Goal: Information Seeking & Learning: Check status

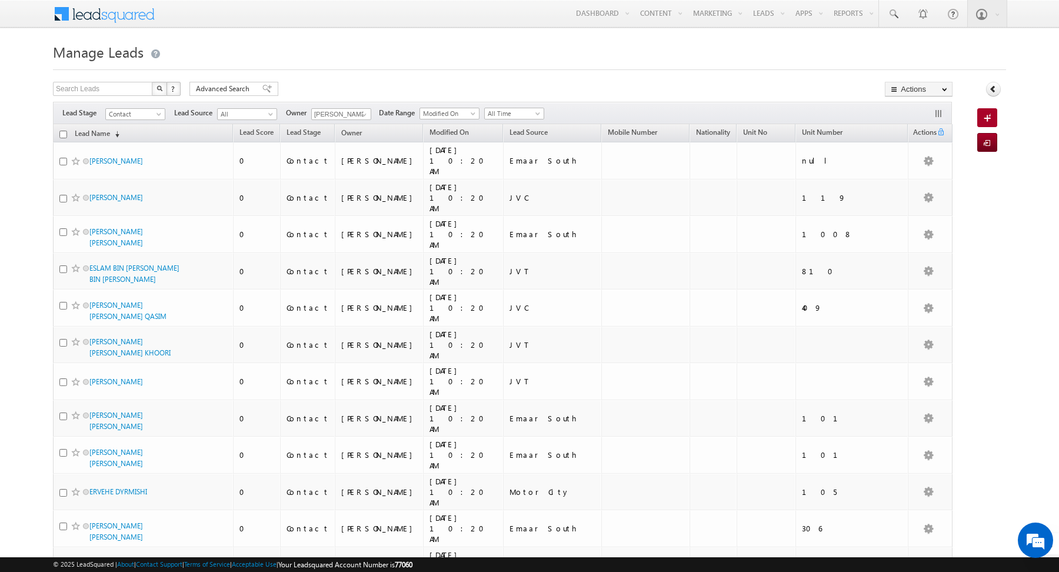
click at [62, 134] on input "checkbox" at bounding box center [63, 135] width 8 height 8
checkbox input "true"
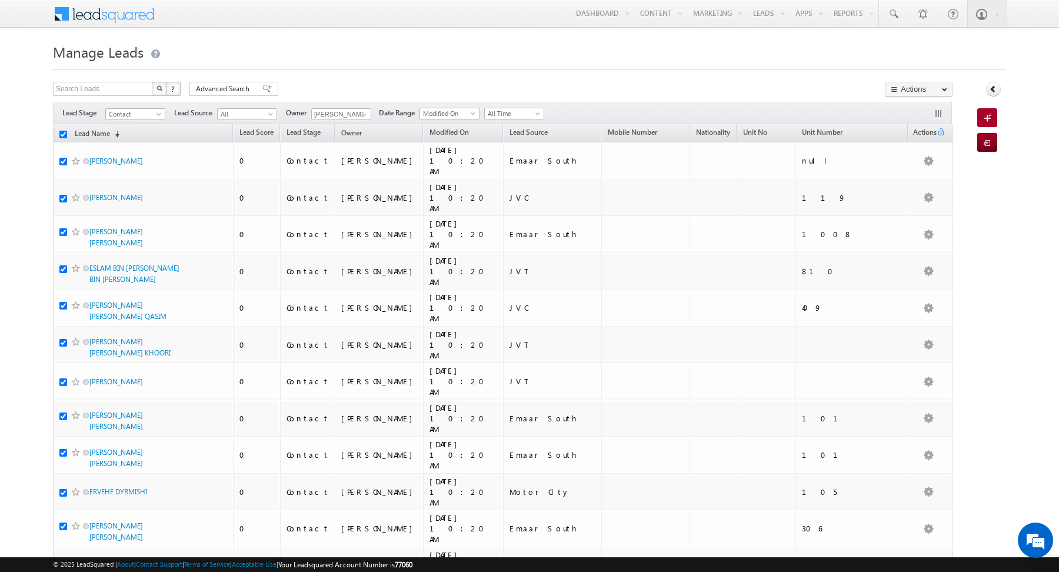
checkbox input "true"
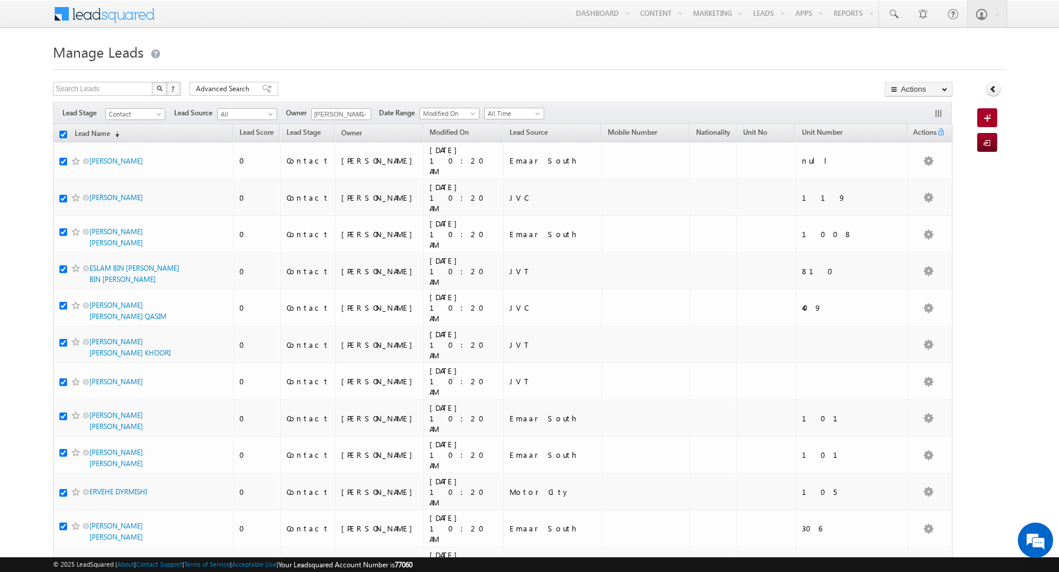
checkbox input "true"
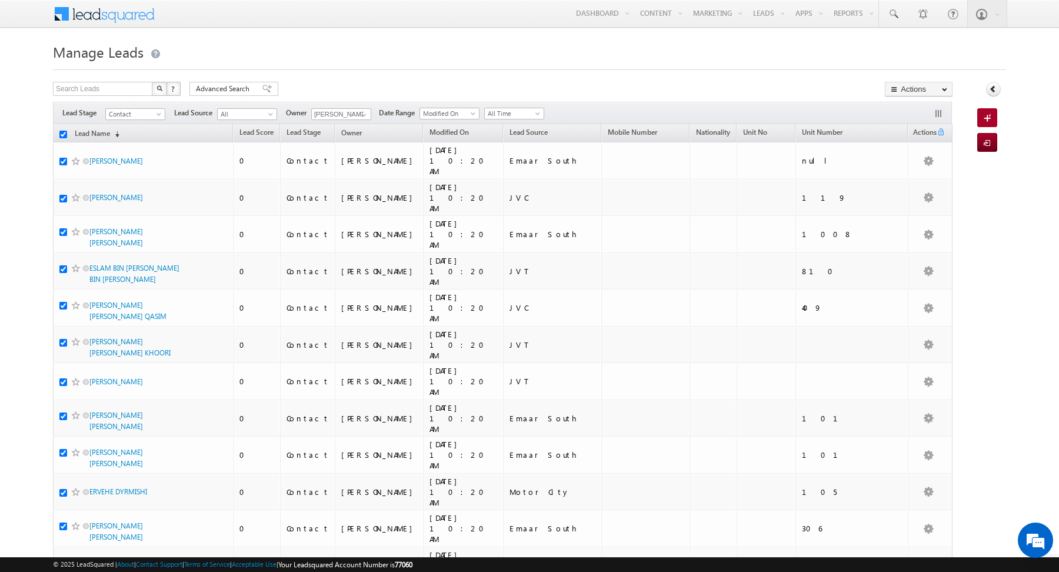
checkbox input "true"
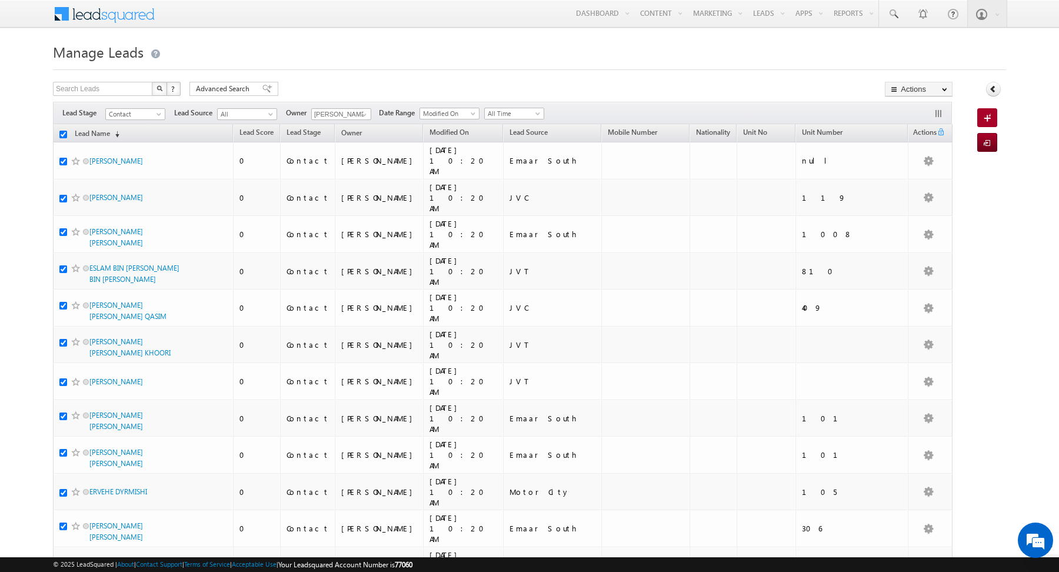
checkbox input "true"
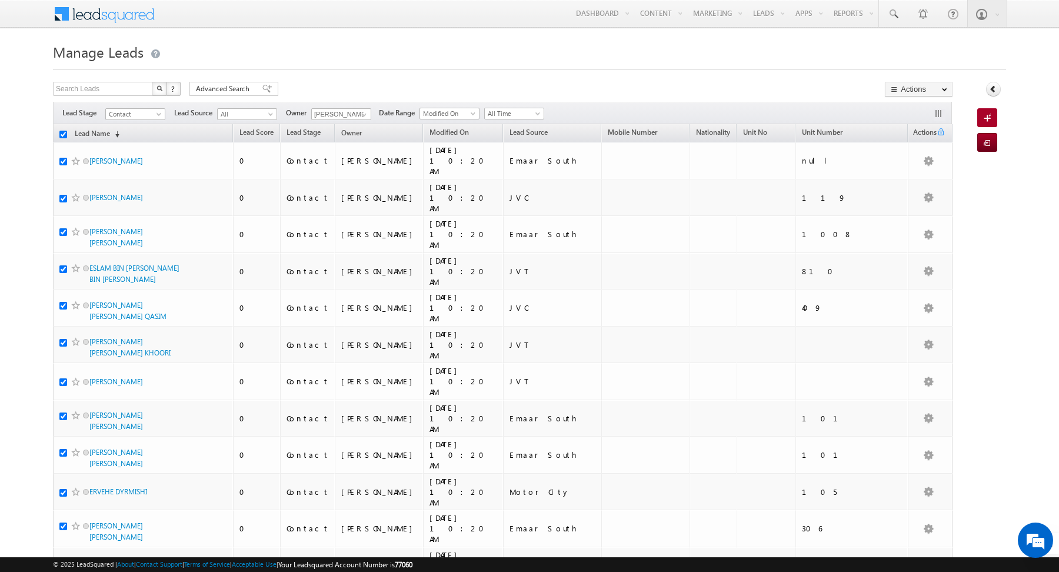
checkbox input "true"
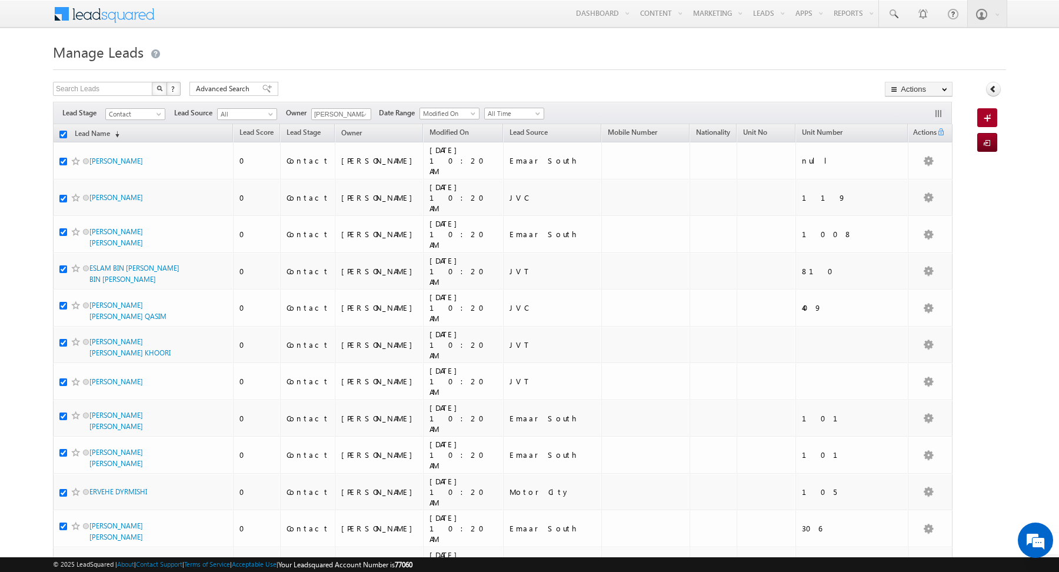
checkbox input "true"
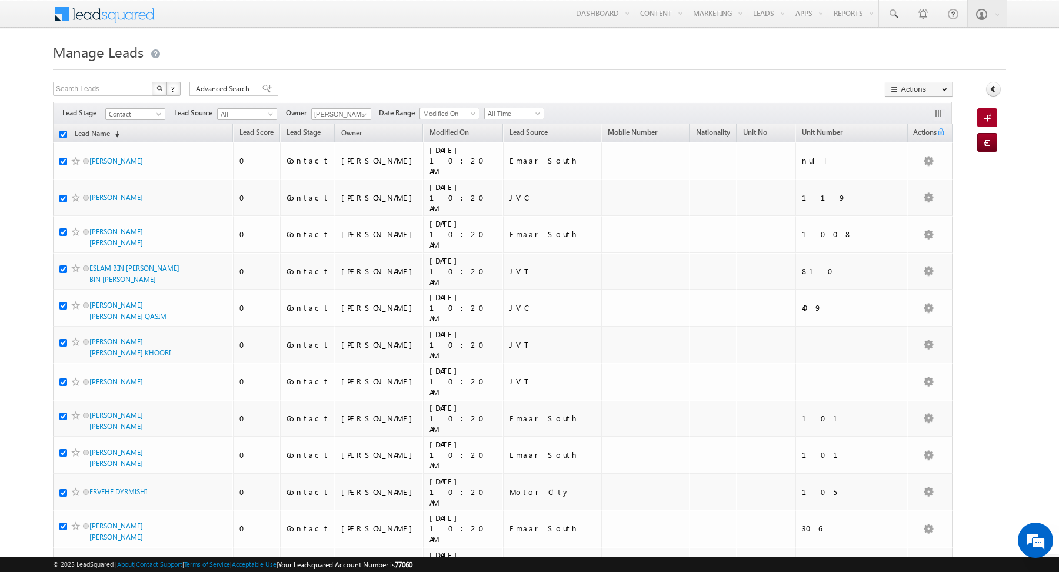
checkbox input "true"
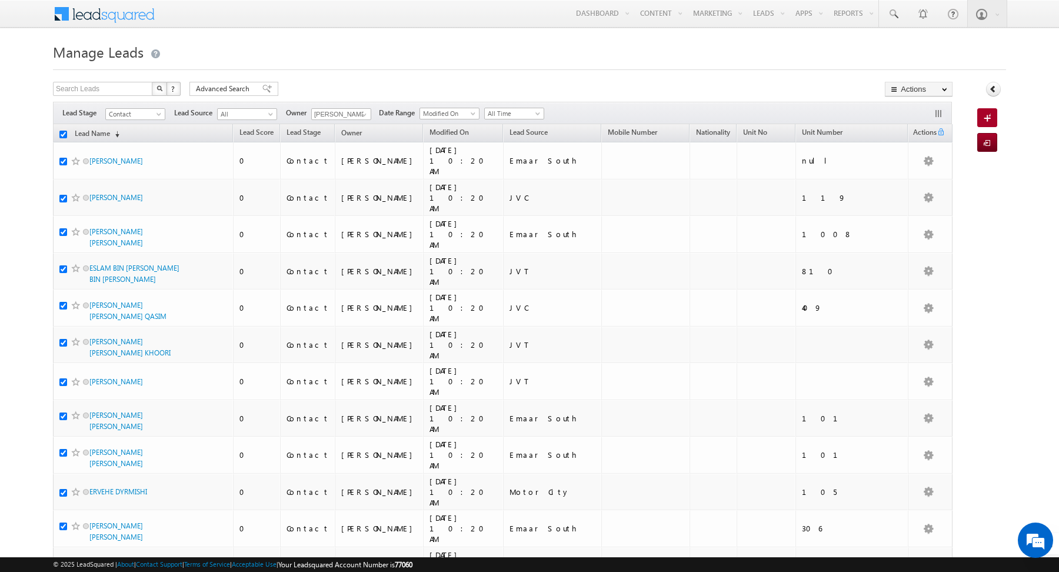
checkbox input "true"
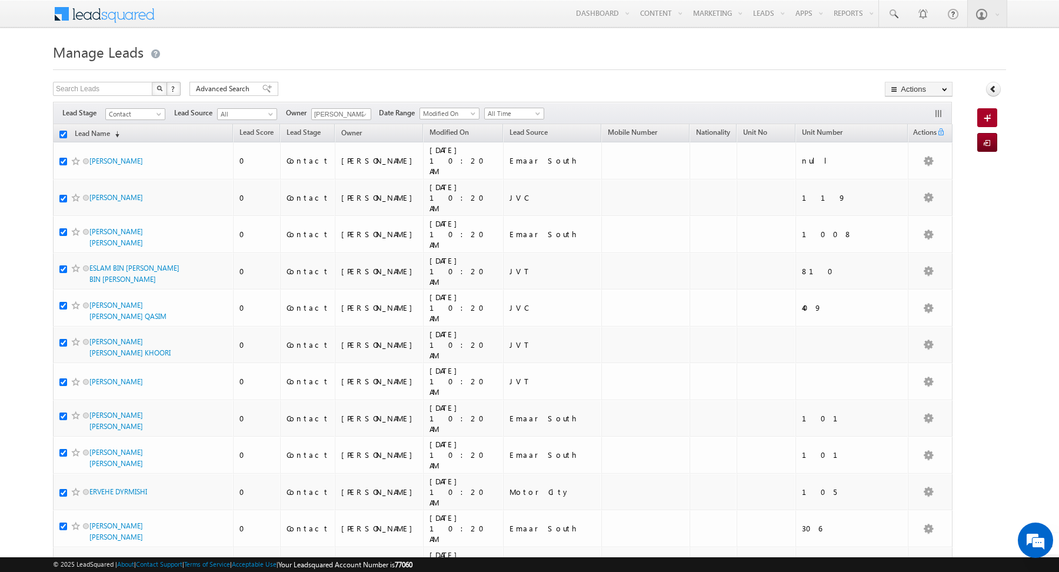
checkbox input "true"
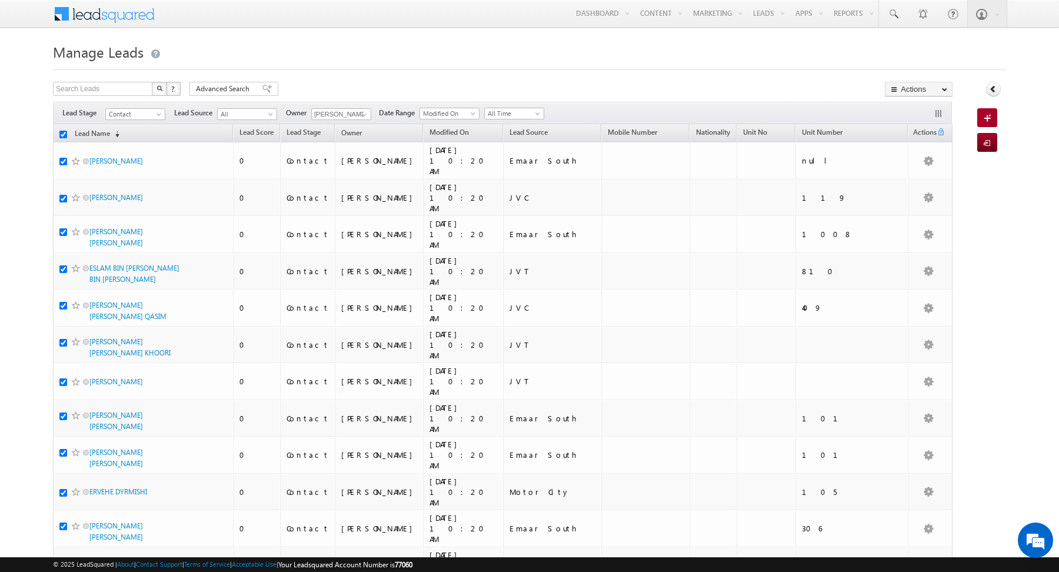
checkbox input "true"
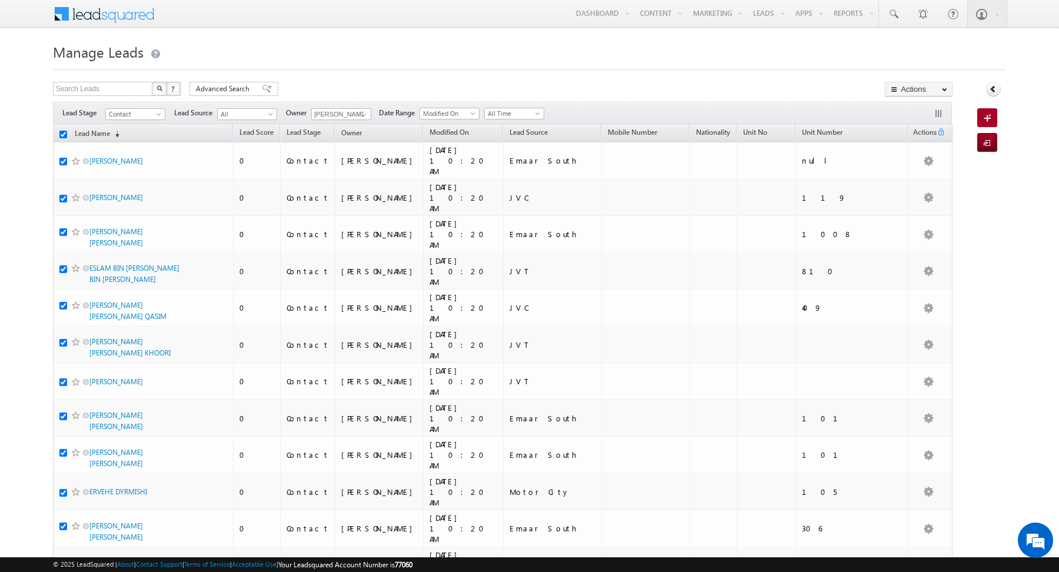
checkbox input "true"
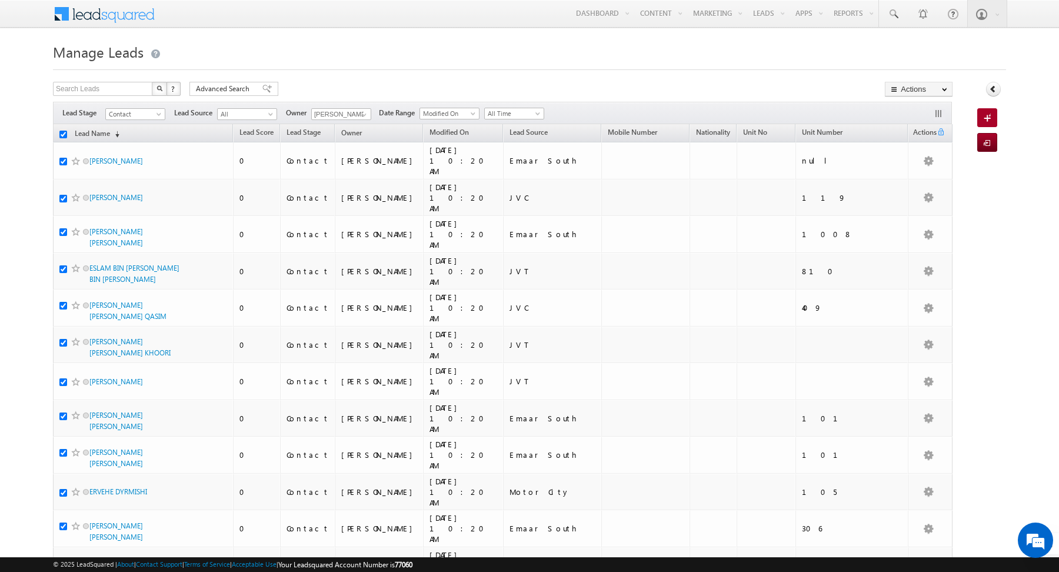
checkbox input "true"
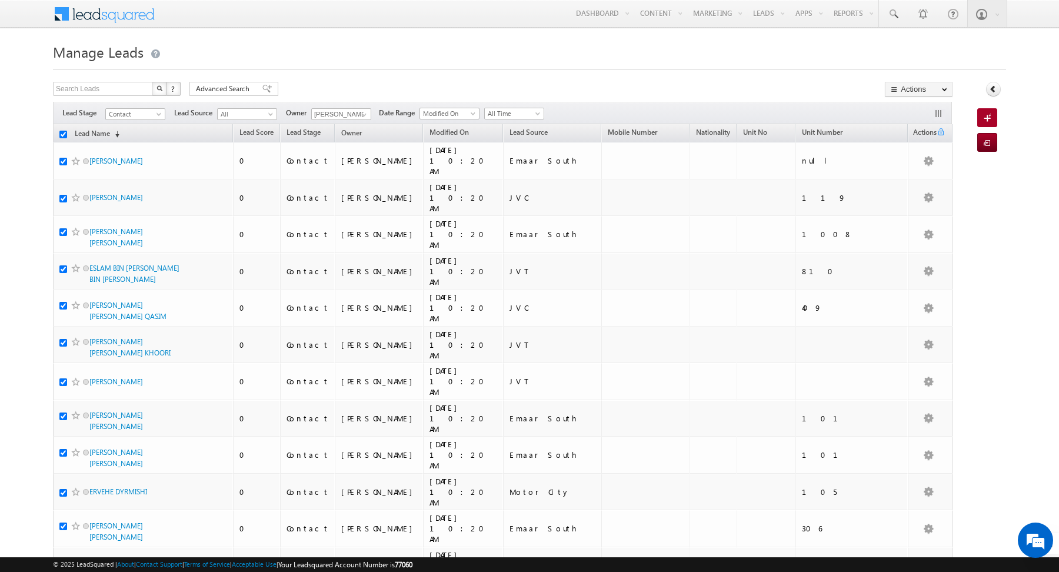
checkbox input "true"
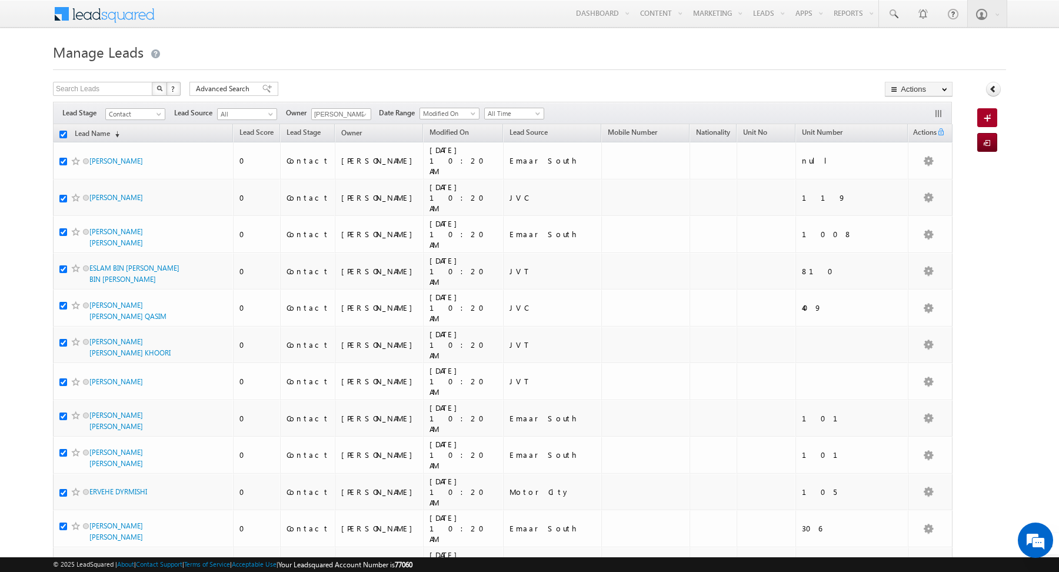
checkbox input "true"
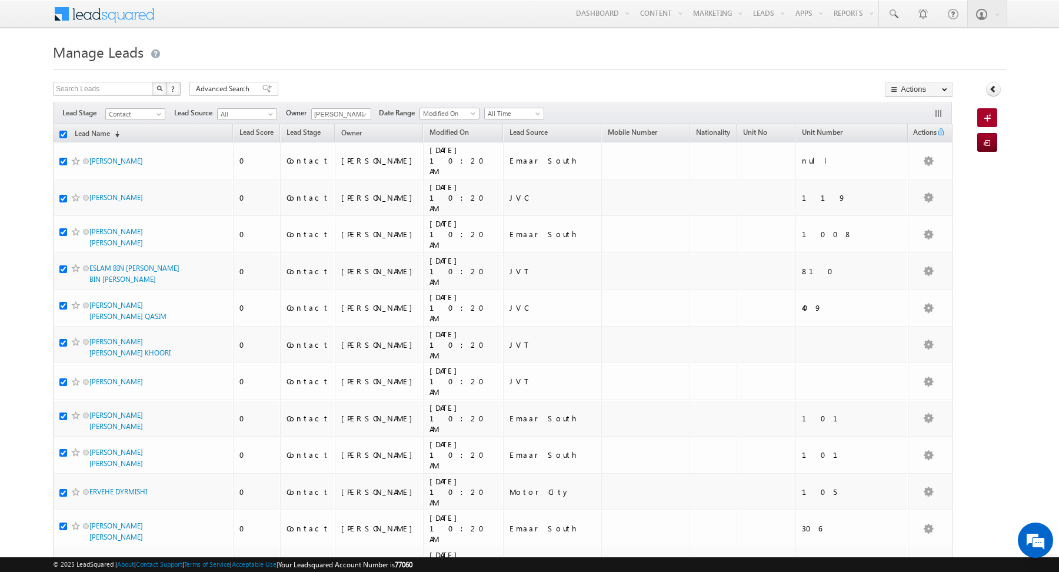
checkbox input "true"
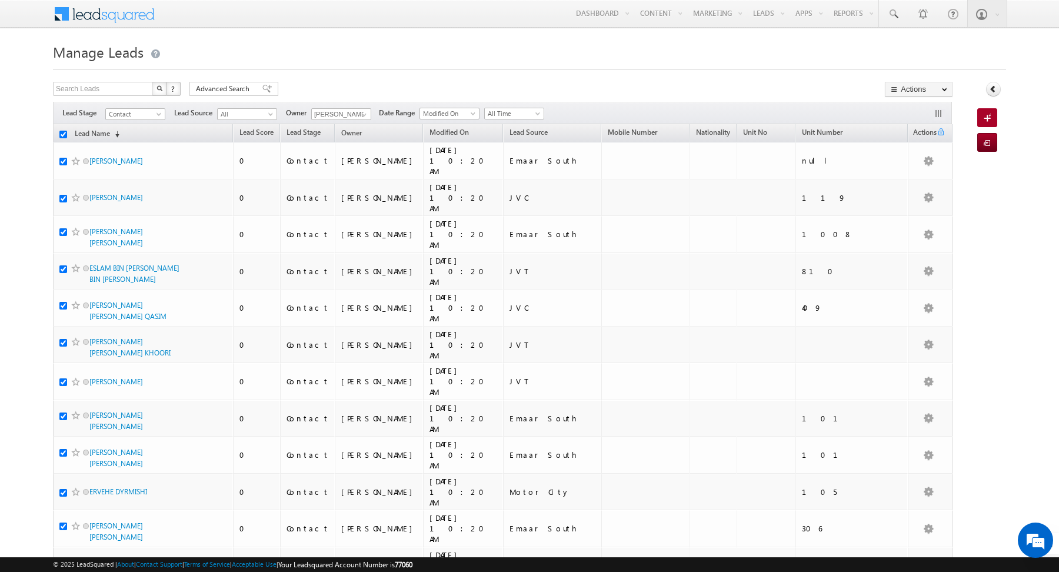
checkbox input "true"
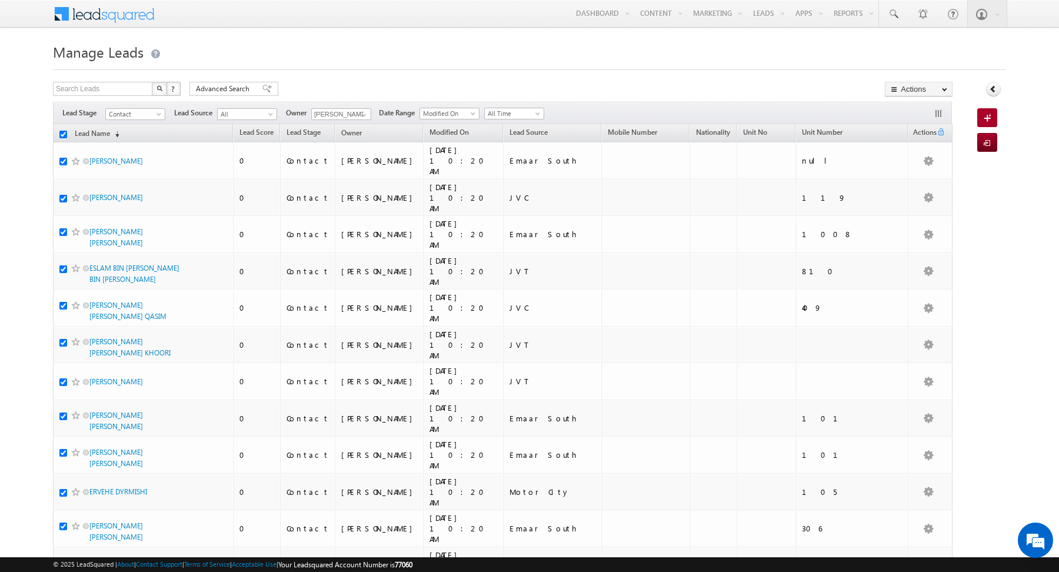
checkbox input "true"
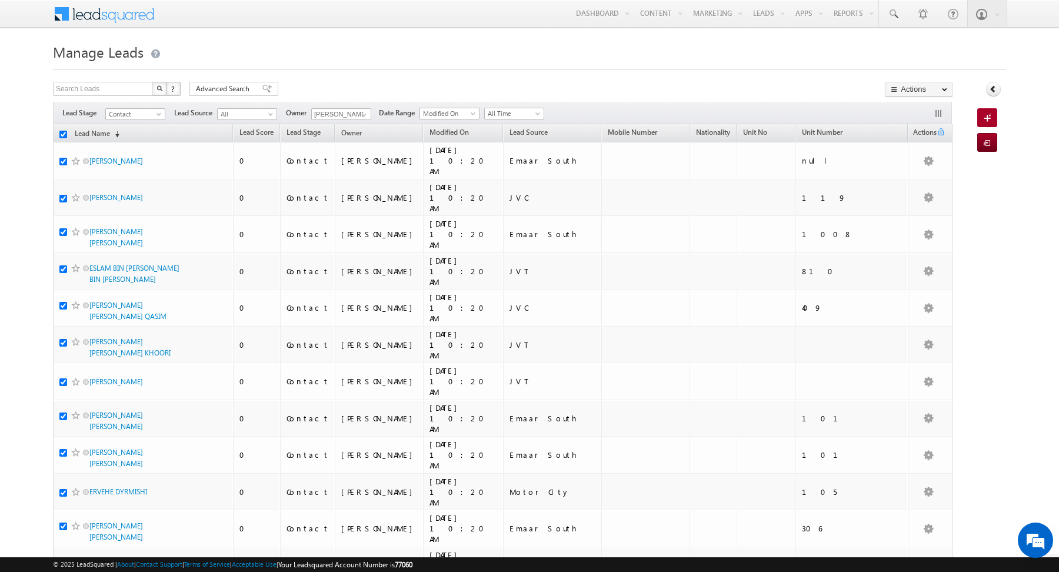
checkbox input "true"
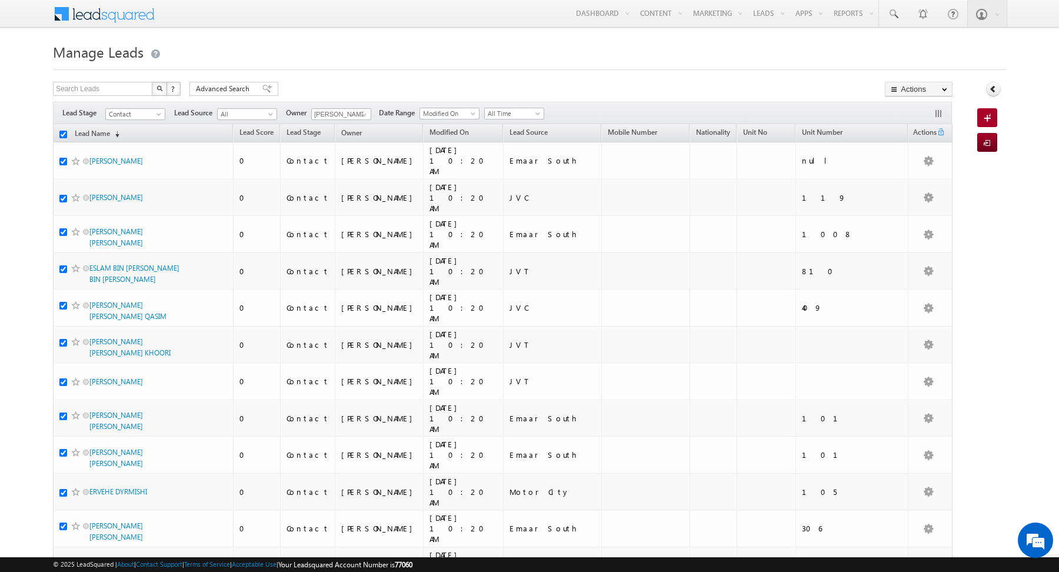
checkbox input "true"
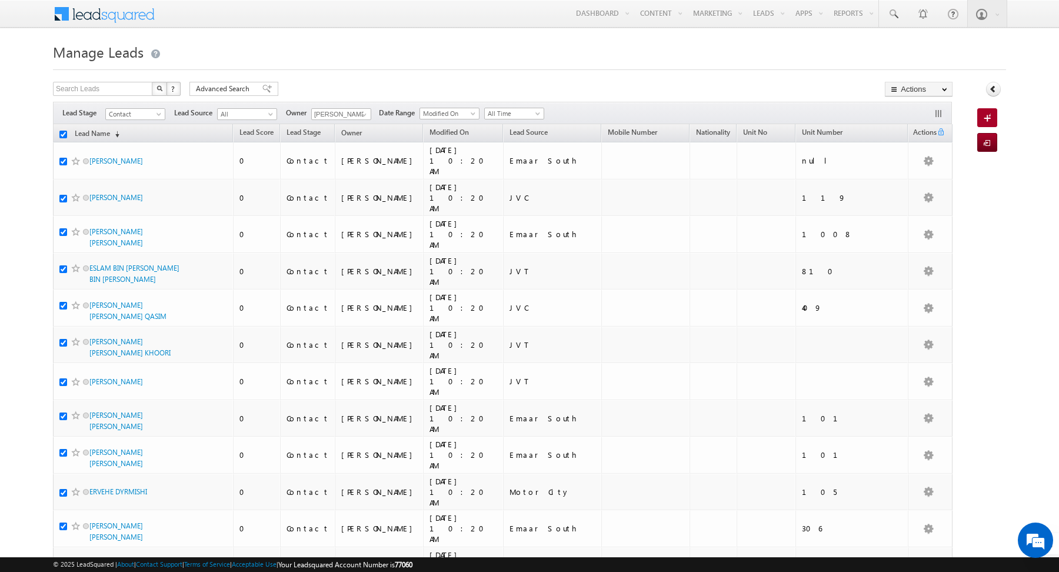
checkbox input "true"
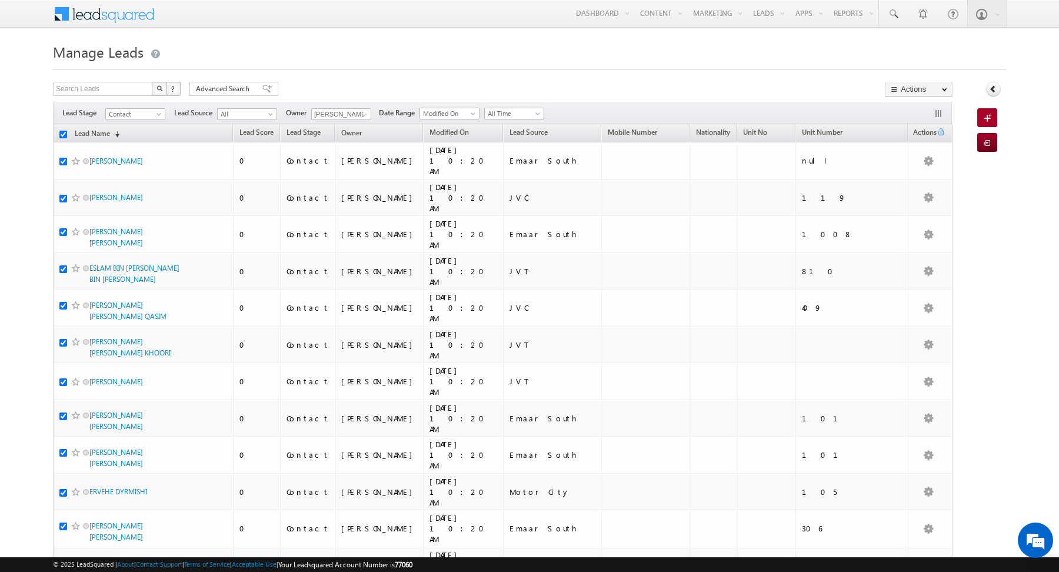
checkbox input "true"
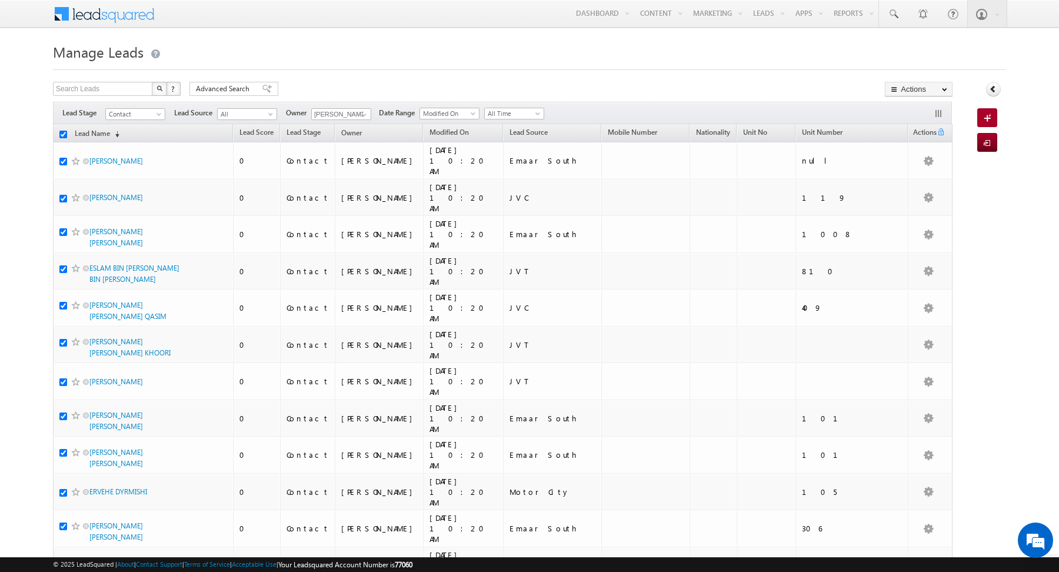
checkbox input "true"
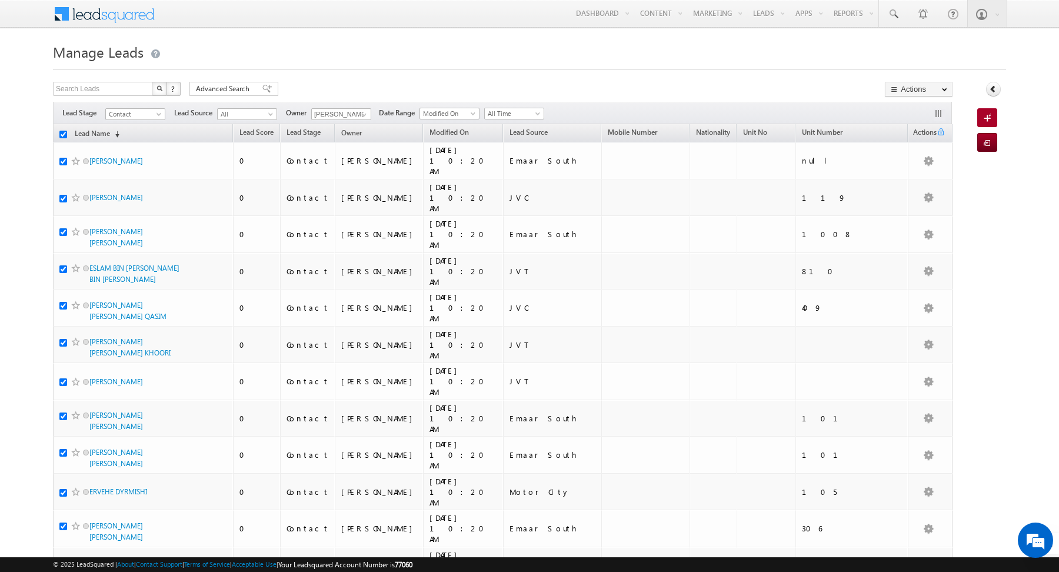
checkbox input "true"
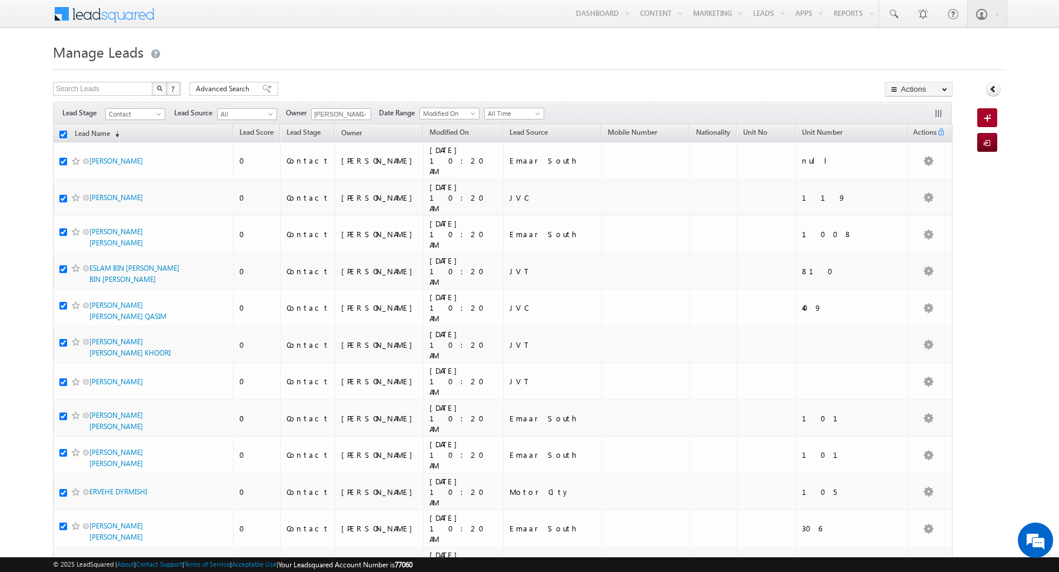
checkbox input "true"
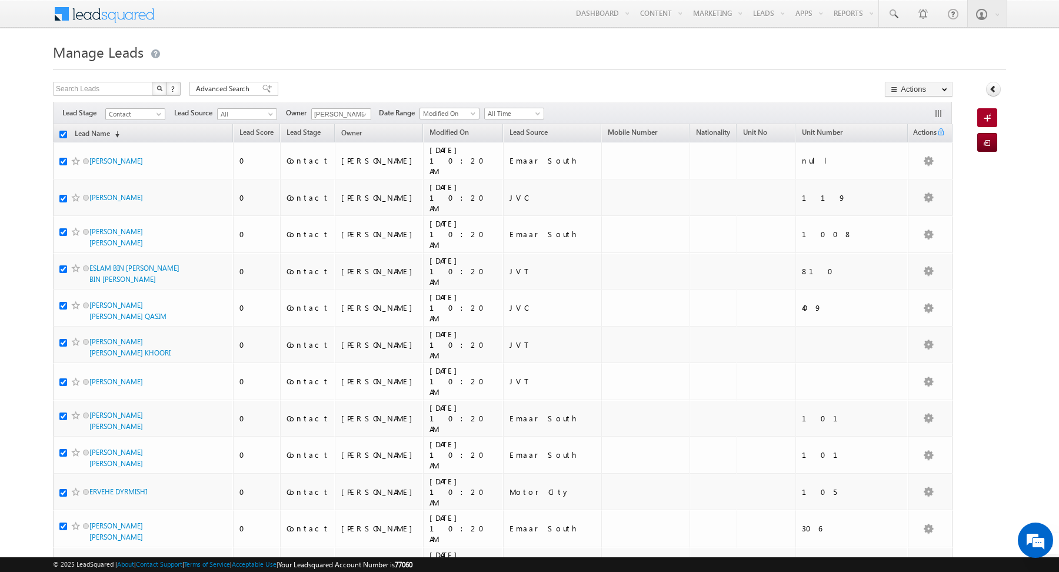
checkbox input "true"
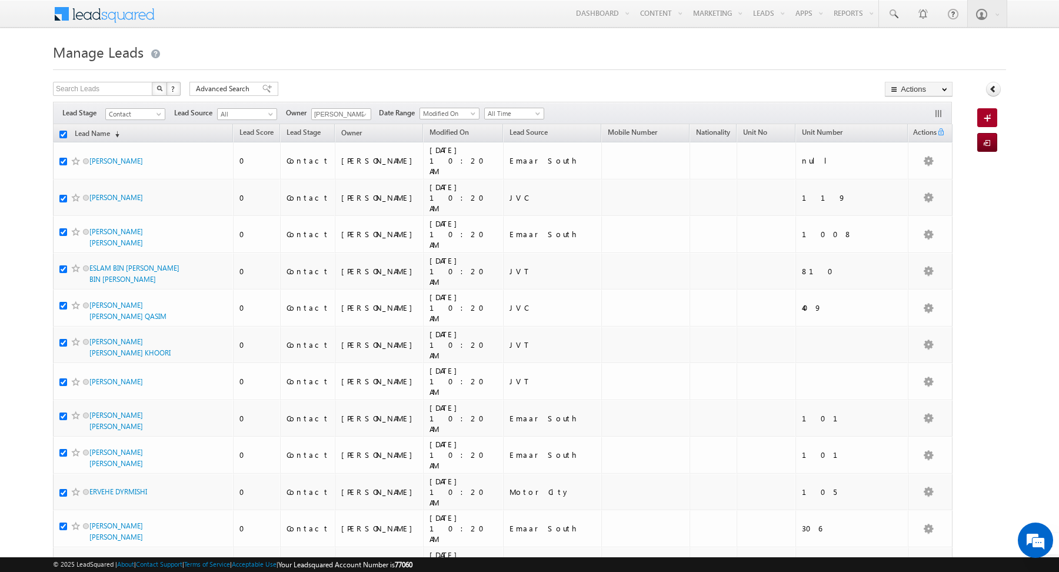
checkbox input "true"
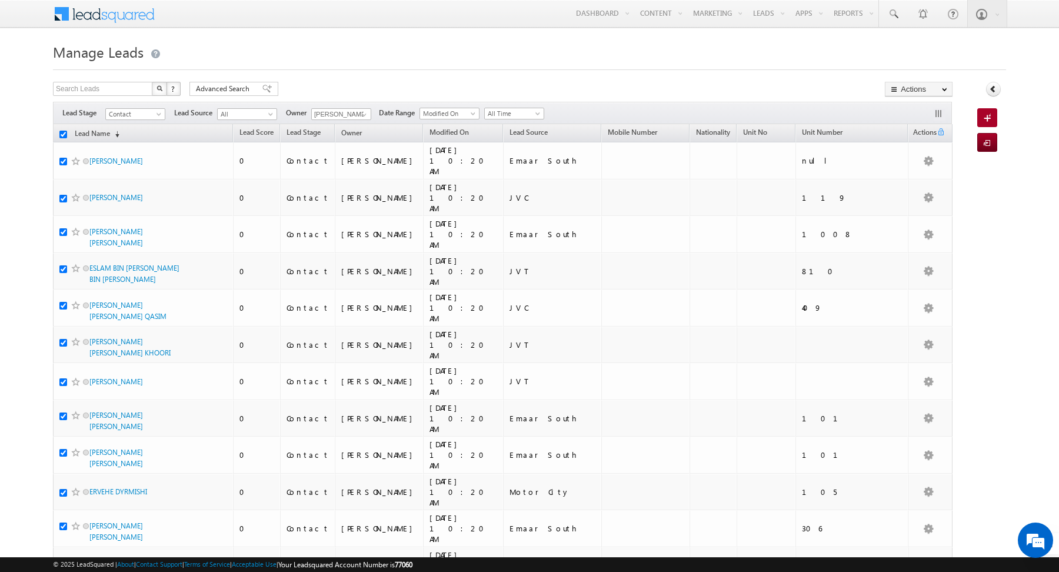
checkbox input "true"
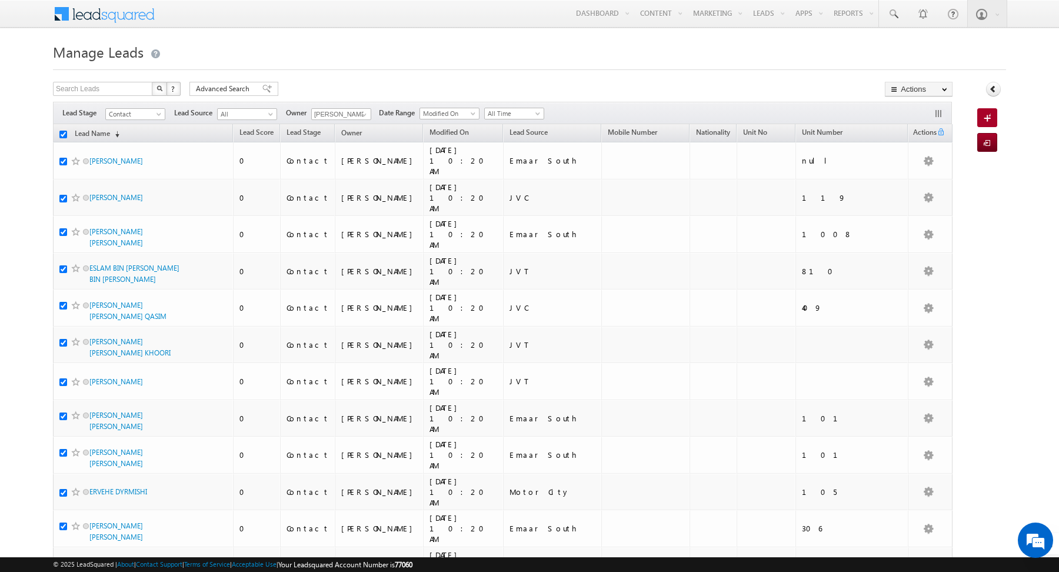
checkbox input "true"
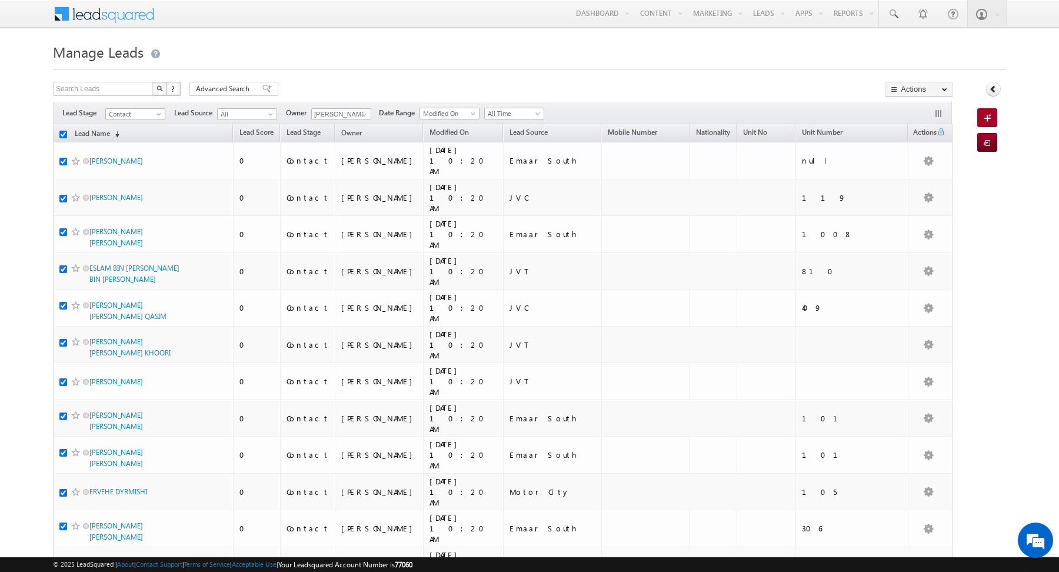
checkbox input "true"
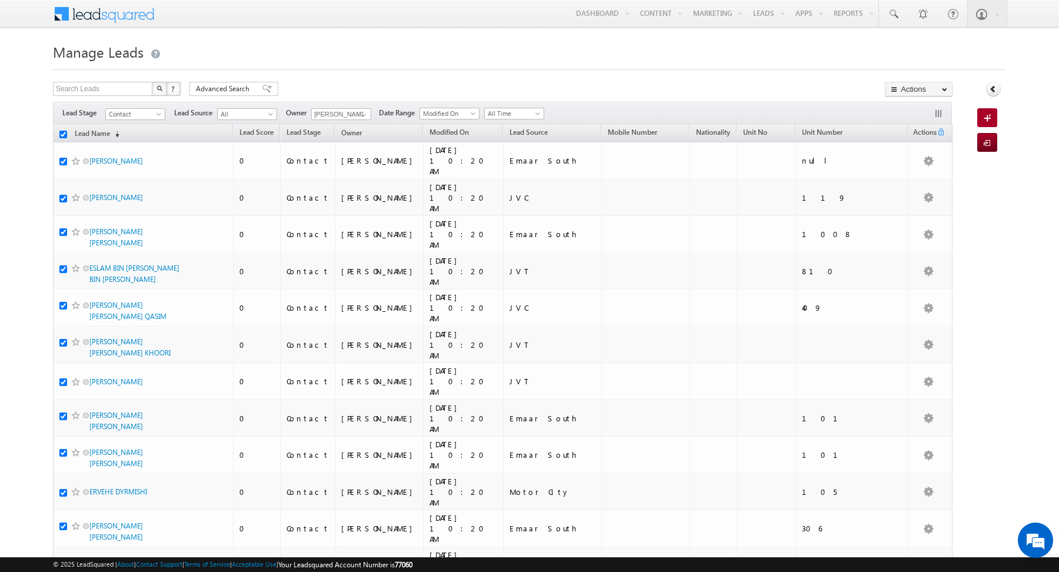
checkbox input "true"
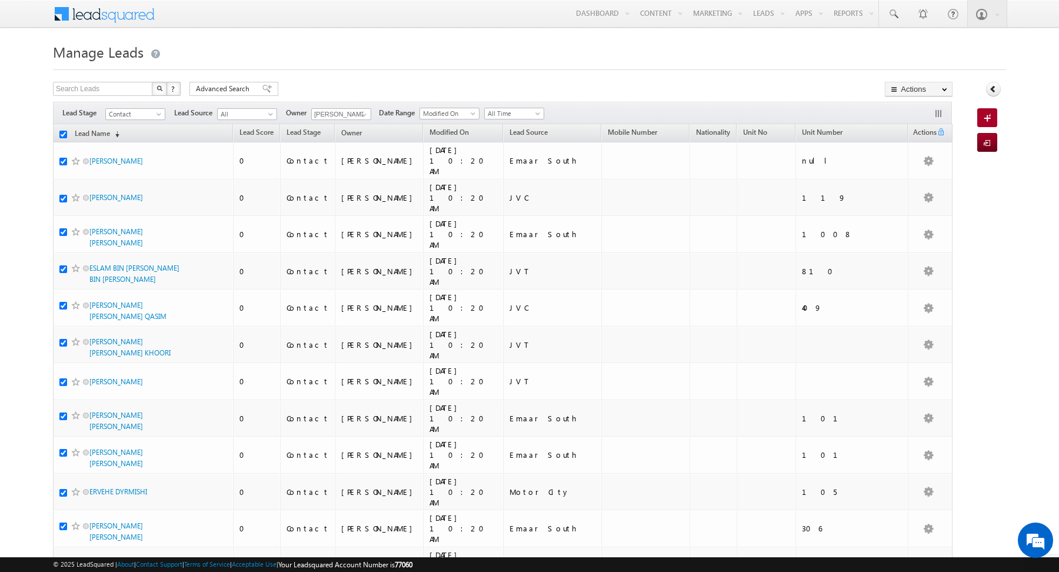
checkbox input "true"
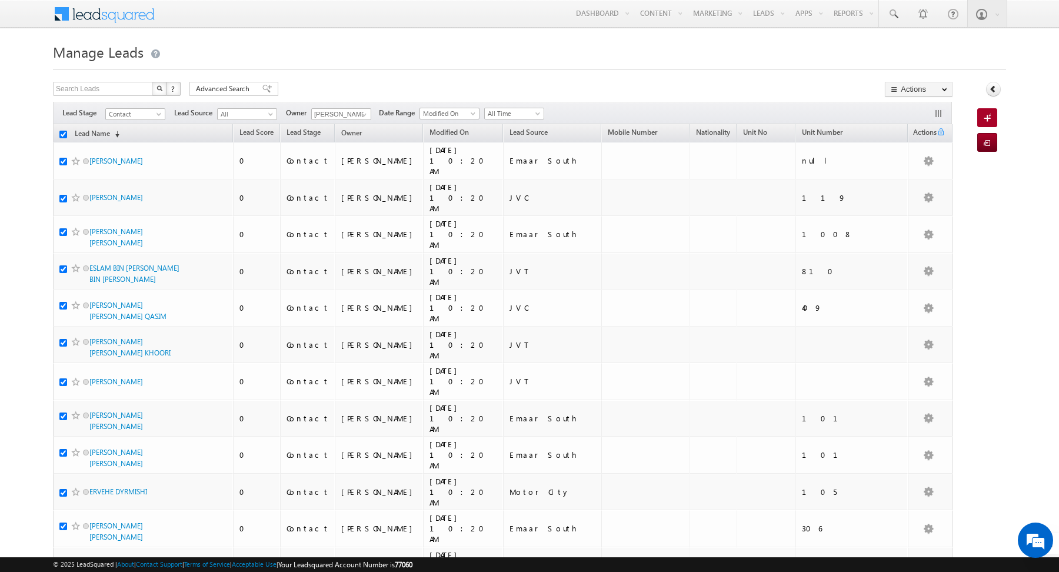
checkbox input "true"
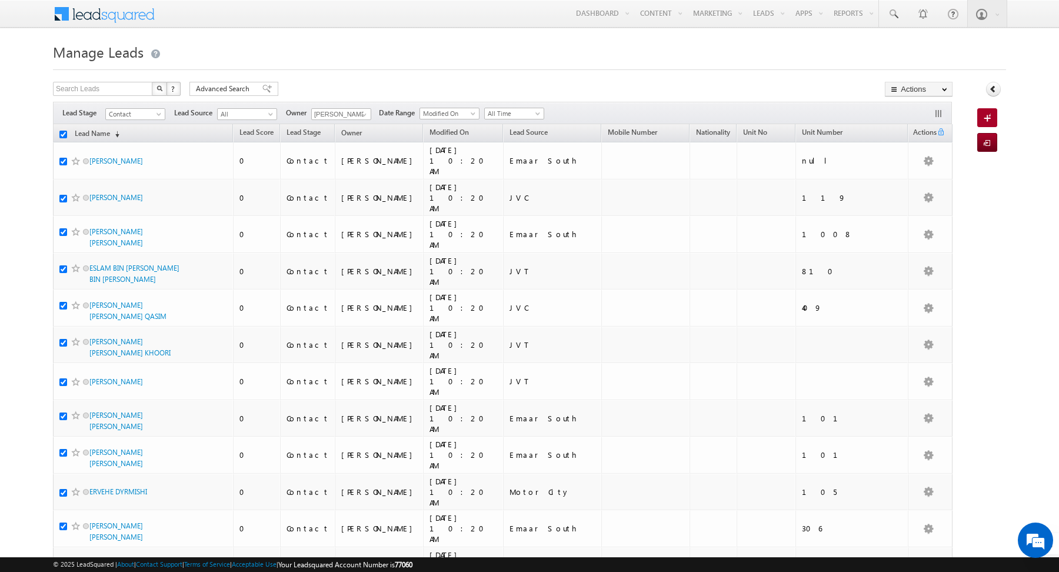
checkbox input "true"
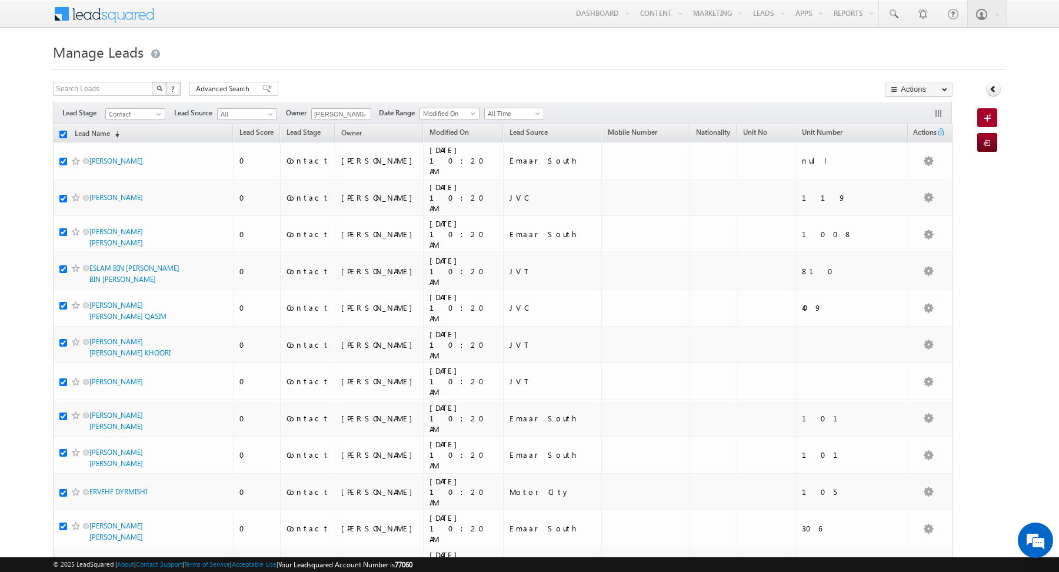
checkbox input "true"
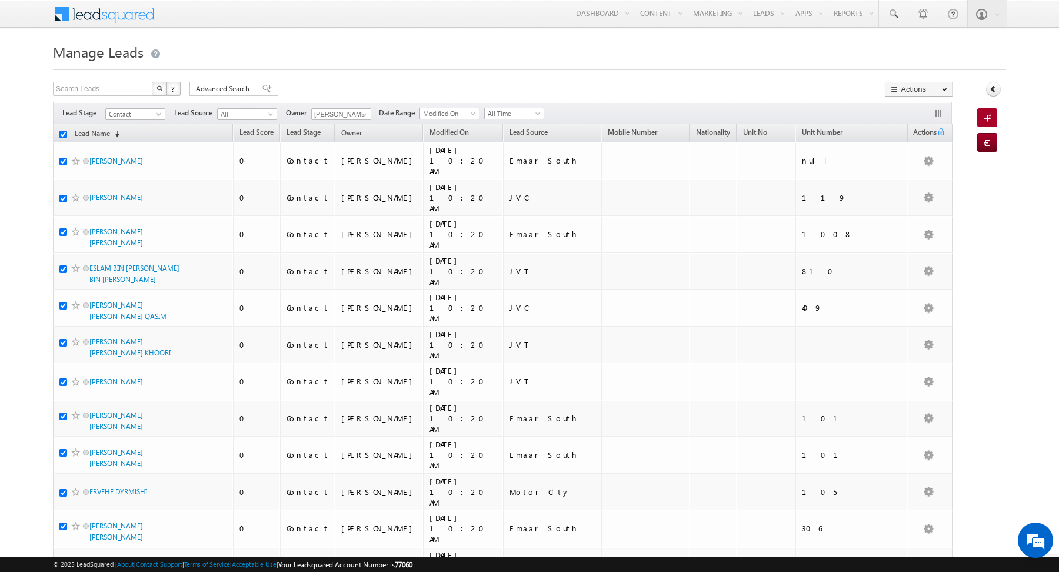
checkbox input "true"
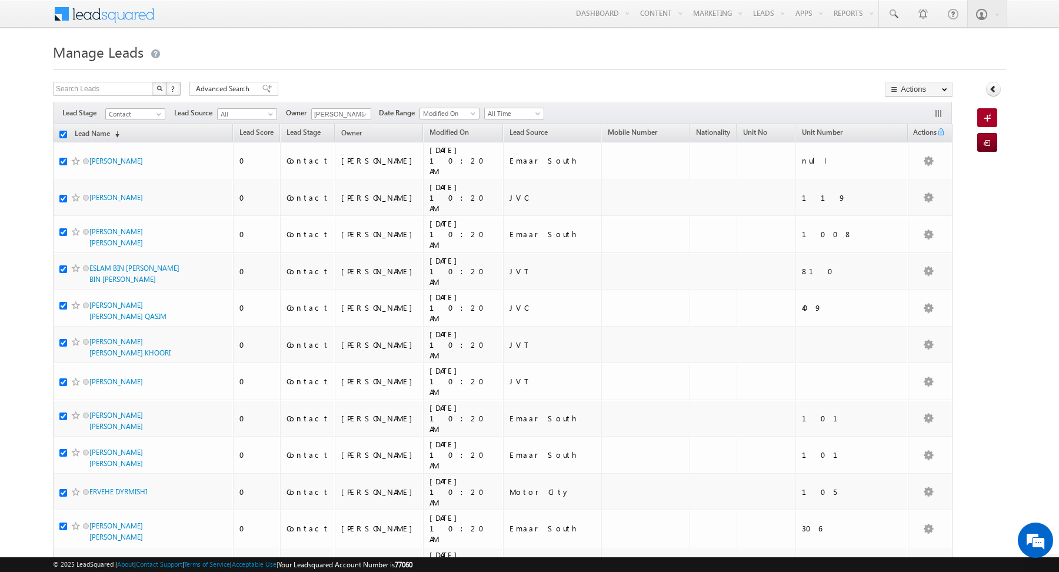
checkbox input "true"
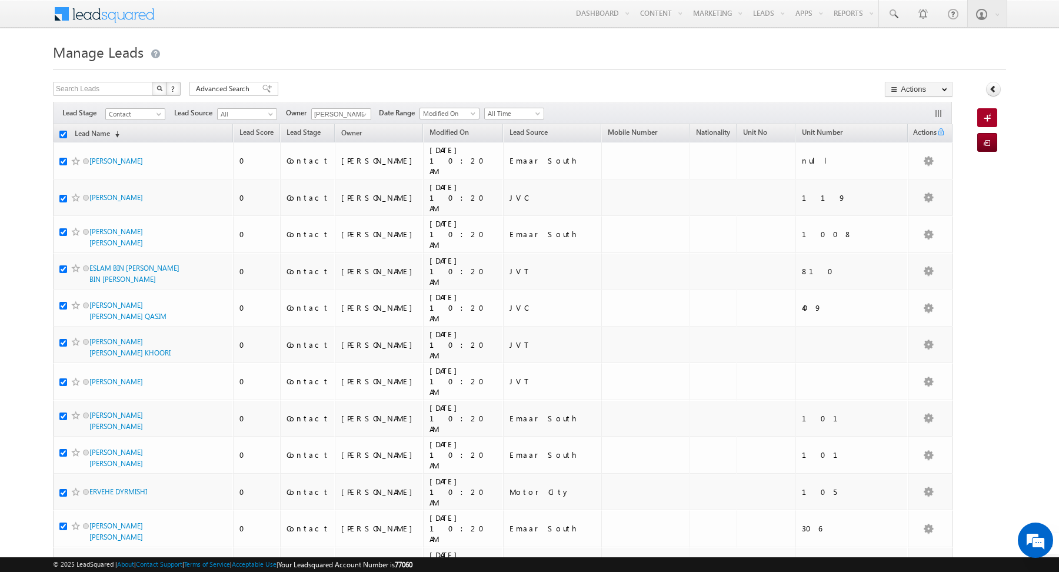
checkbox input "true"
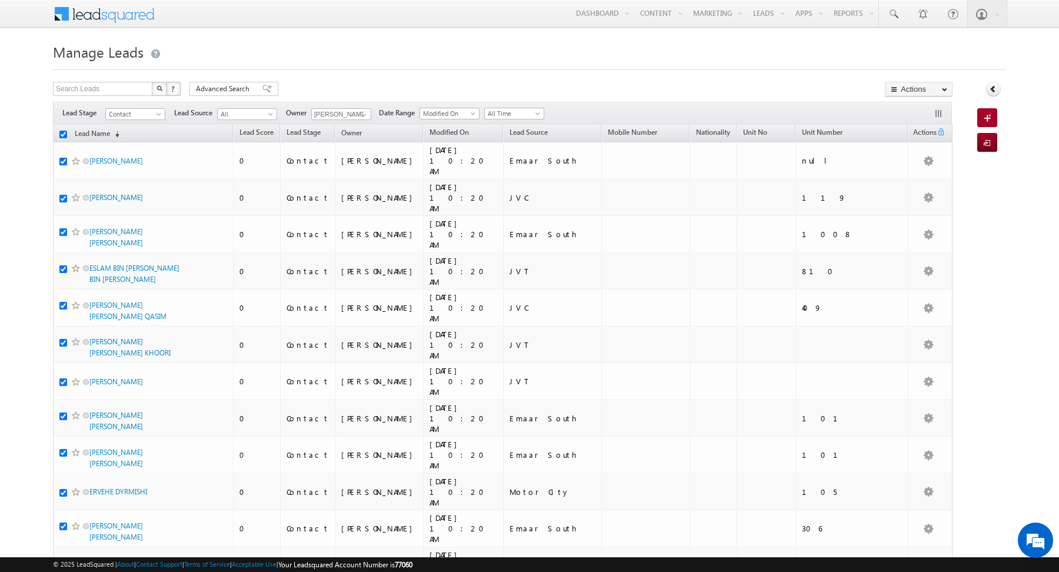
checkbox input "true"
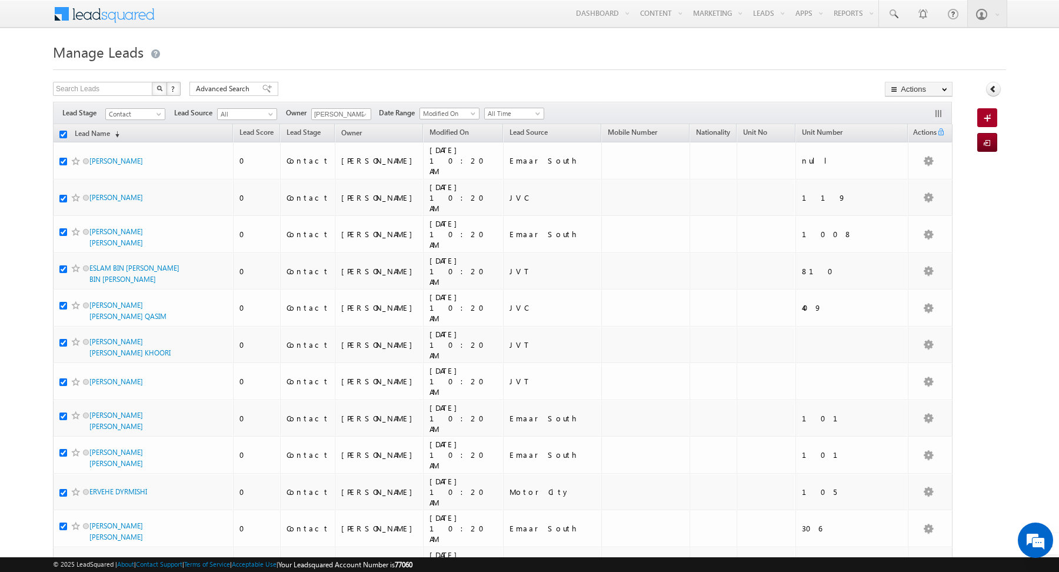
checkbox input "true"
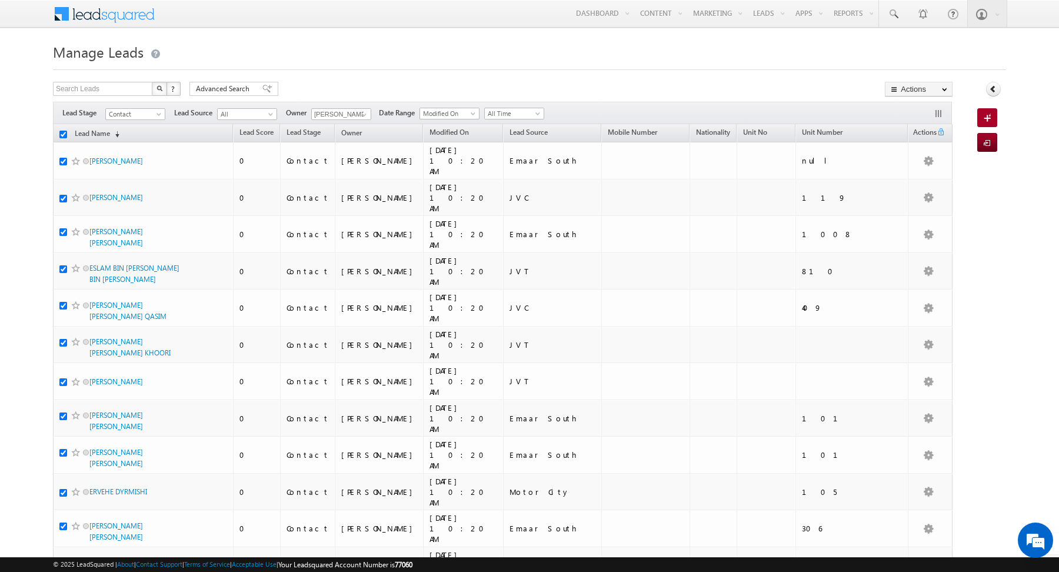
checkbox input "true"
click at [924, 190] on link "Change Owner" at bounding box center [918, 191] width 66 height 14
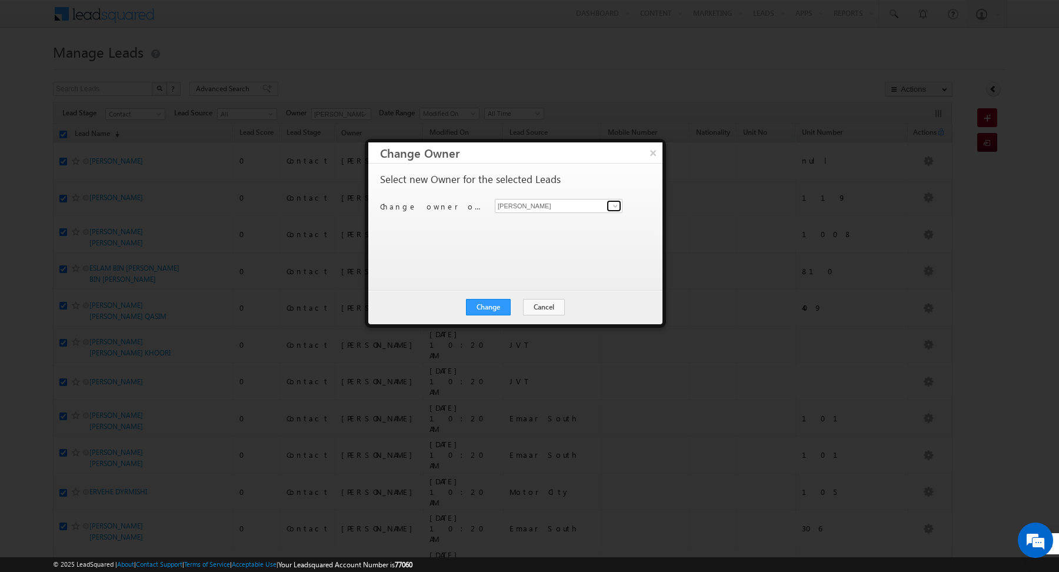
click at [607, 208] on link at bounding box center [613, 206] width 15 height 12
click at [529, 225] on span "[EMAIL_ADDRESS][DOMAIN_NAME]" at bounding box center [552, 228] width 106 height 9
click at [486, 311] on button "Change" at bounding box center [488, 307] width 45 height 16
click at [522, 306] on button "Close" at bounding box center [517, 307] width 38 height 16
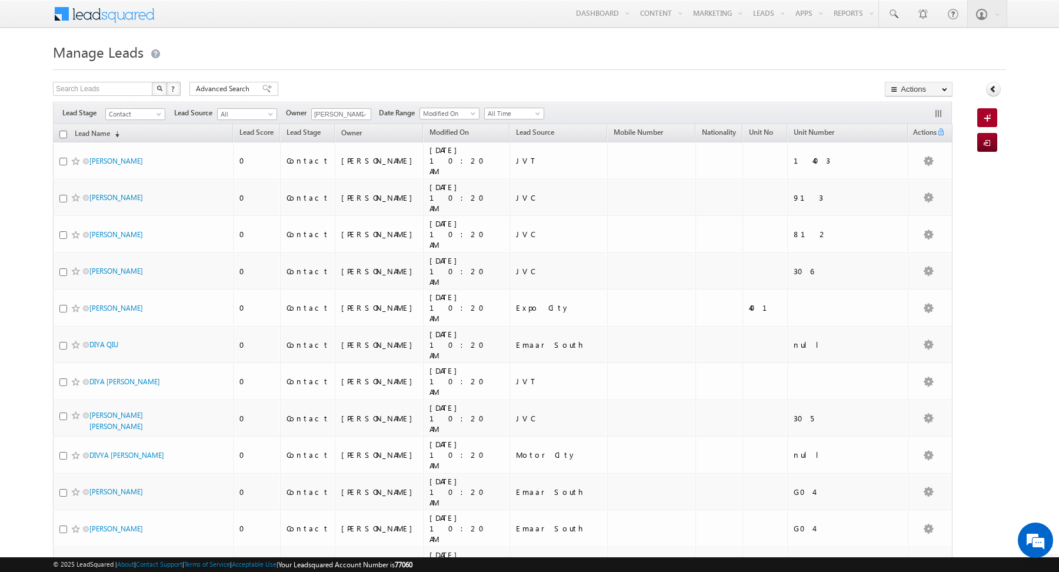
click at [61, 132] on input "checkbox" at bounding box center [63, 135] width 8 height 8
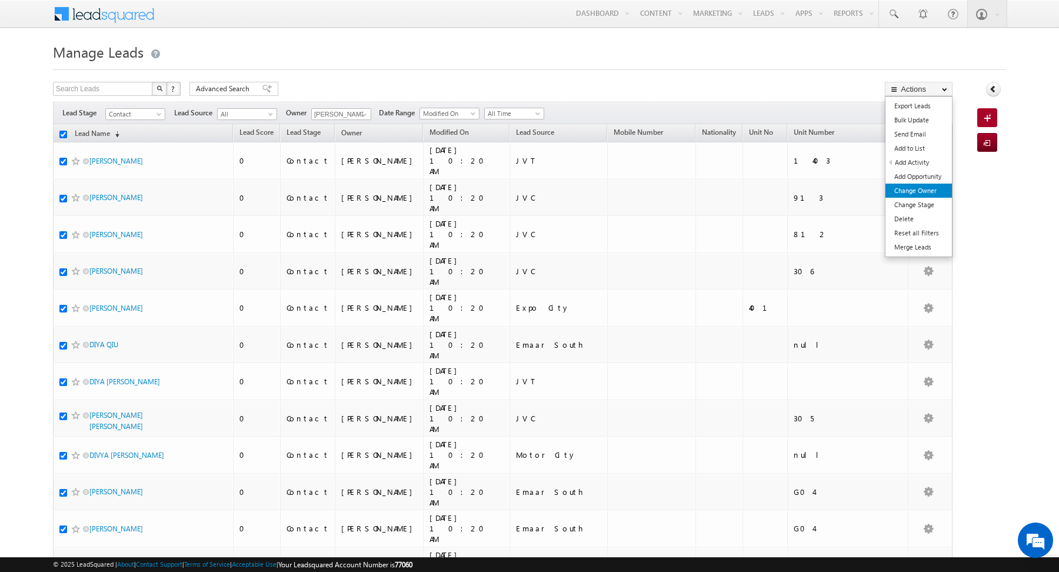
click at [913, 190] on link "Change Owner" at bounding box center [918, 191] width 66 height 14
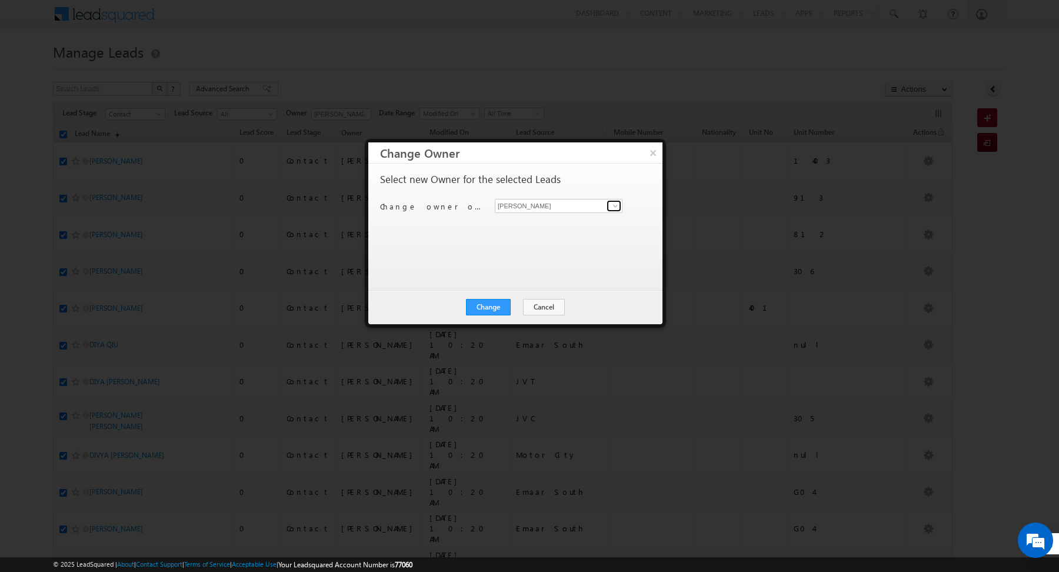
click at [615, 206] on span at bounding box center [615, 205] width 9 height 9
click at [554, 222] on link "[PERSON_NAME] [PERSON_NAME][EMAIL_ADDRESS][DOMAIN_NAME]" at bounding box center [559, 223] width 128 height 22
click at [492, 306] on button "Change" at bounding box center [488, 307] width 45 height 16
click at [521, 304] on button "Close" at bounding box center [517, 307] width 38 height 16
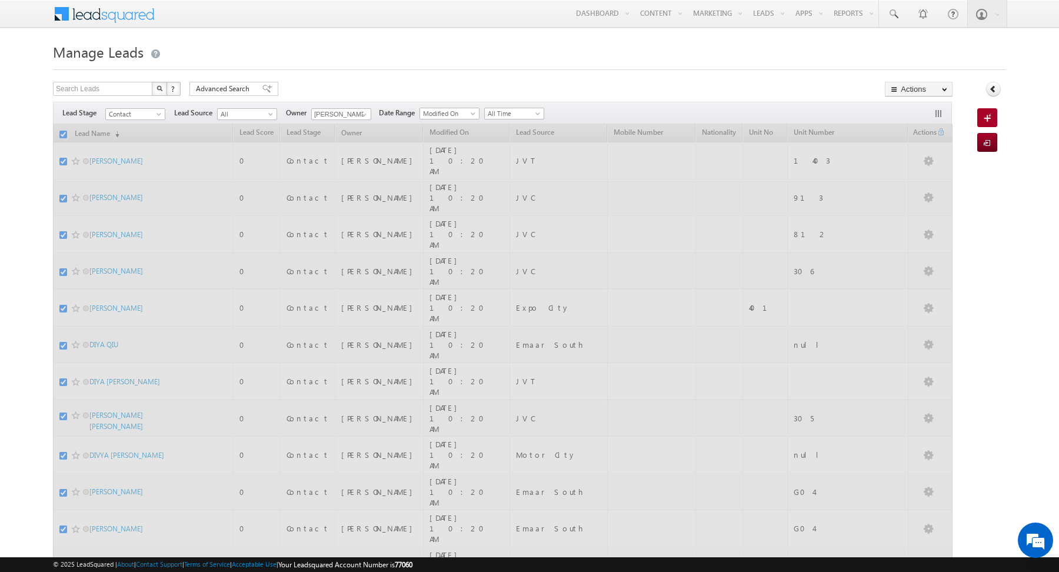
scroll to position [1, 0]
